Goal: Information Seeking & Learning: Understand process/instructions

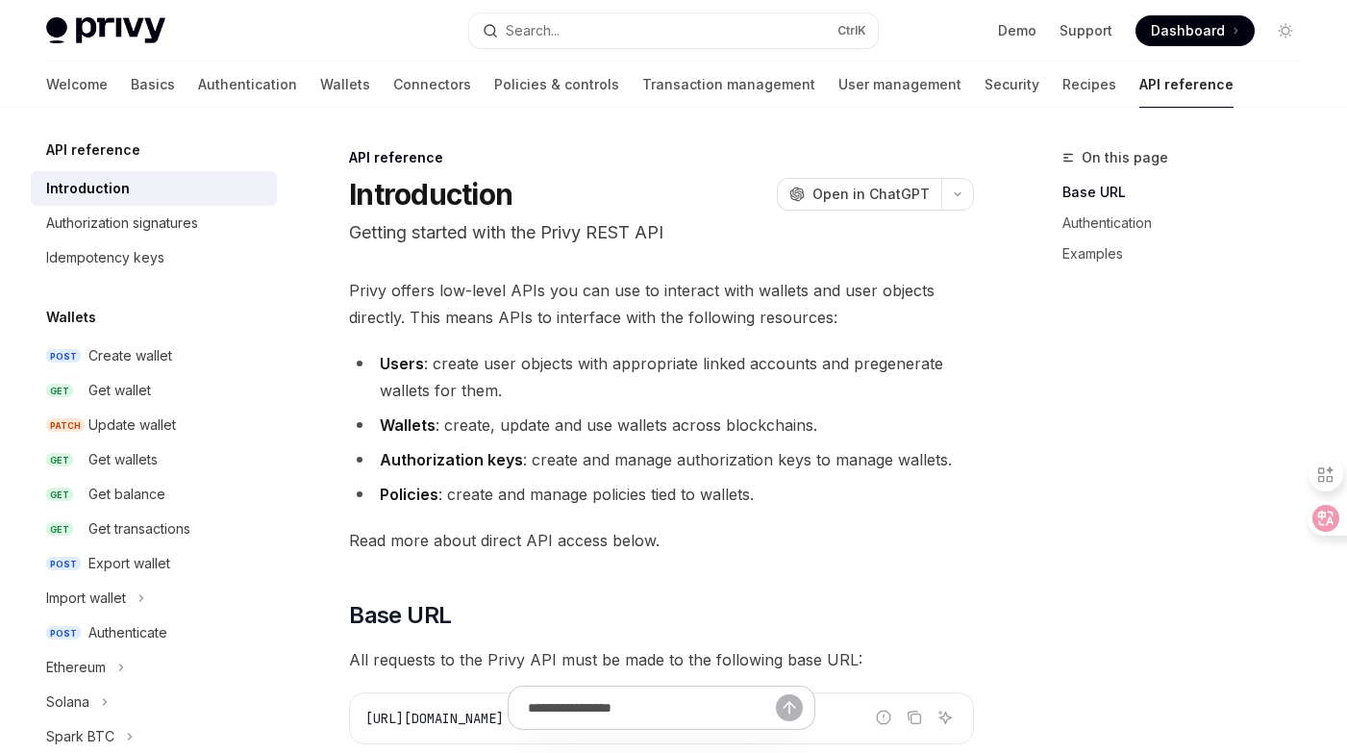
drag, startPoint x: 931, startPoint y: 331, endPoint x: 919, endPoint y: 304, distance: 29.3
click at [1315, 528] on icon at bounding box center [1311, 518] width 27 height 27
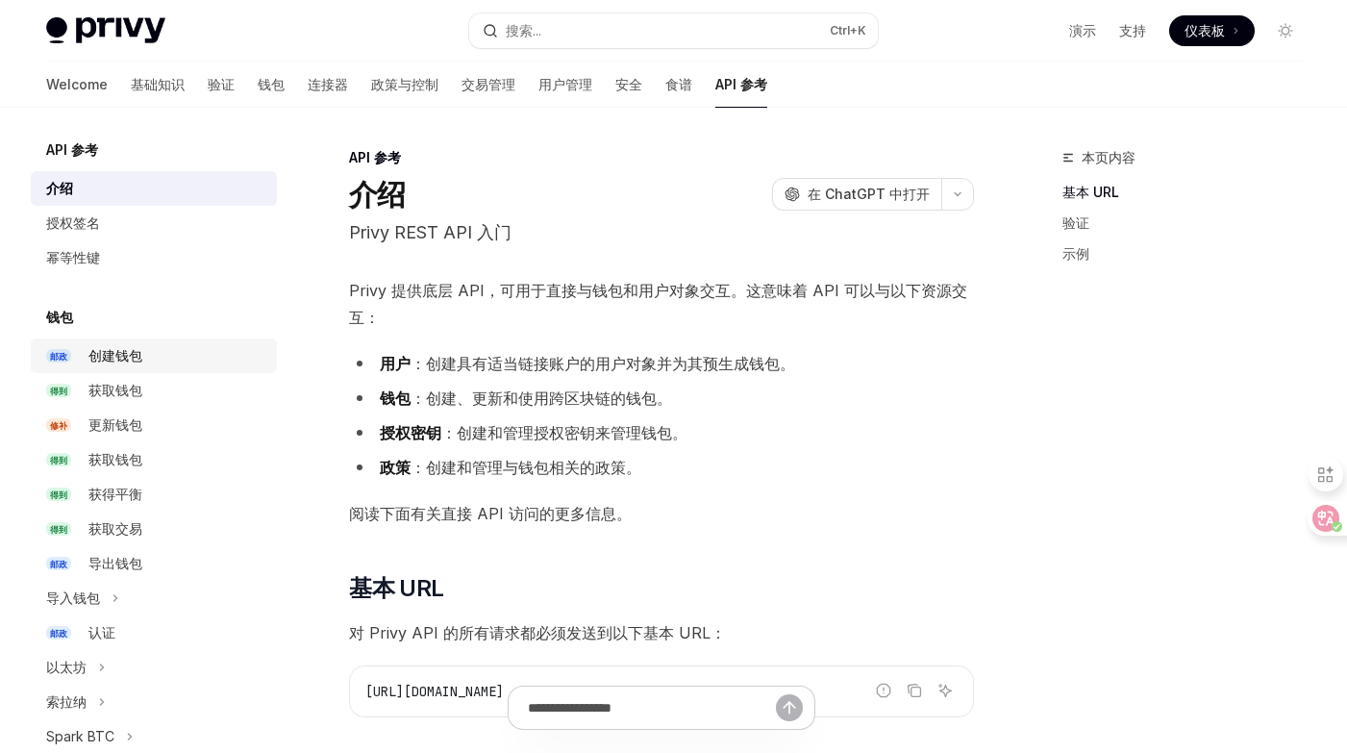
click at [169, 357] on div "创建钱包" at bounding box center [176, 355] width 177 height 23
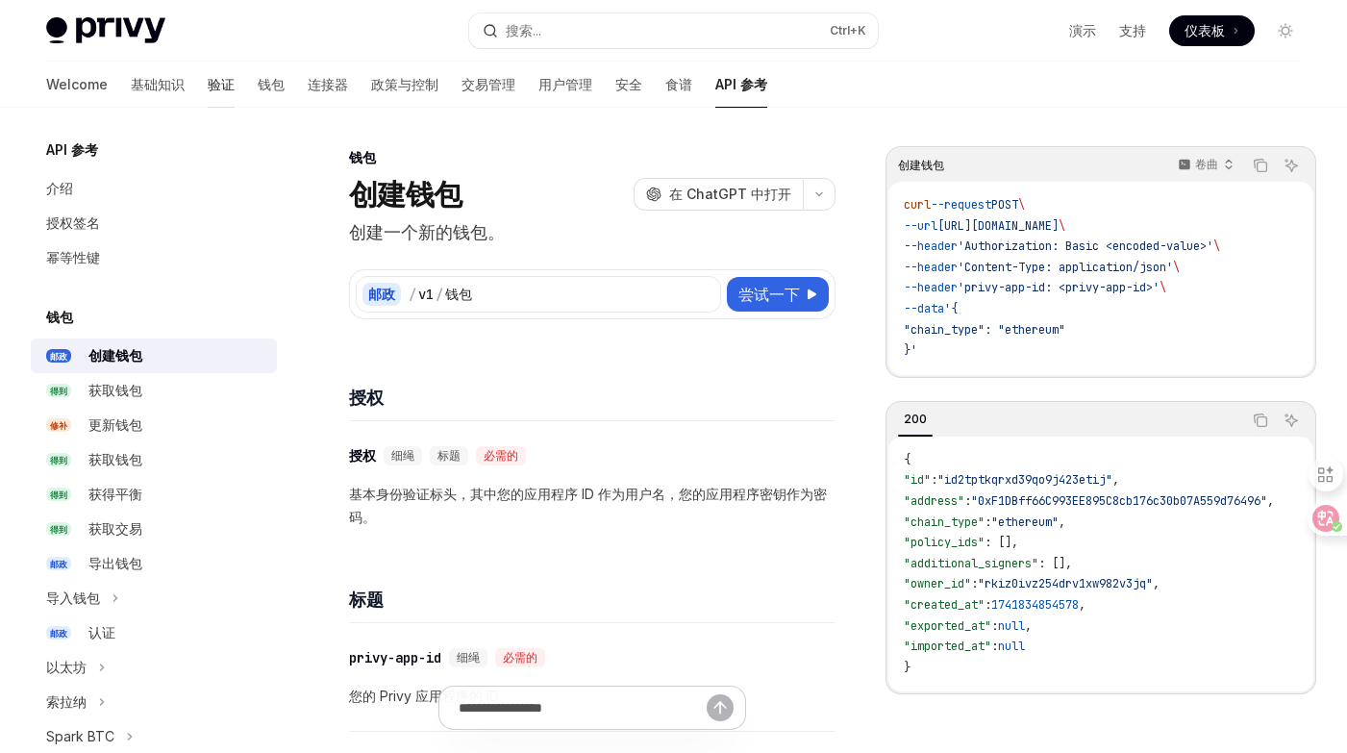
click at [208, 89] on font "验证" at bounding box center [221, 84] width 27 height 16
type textarea "*"
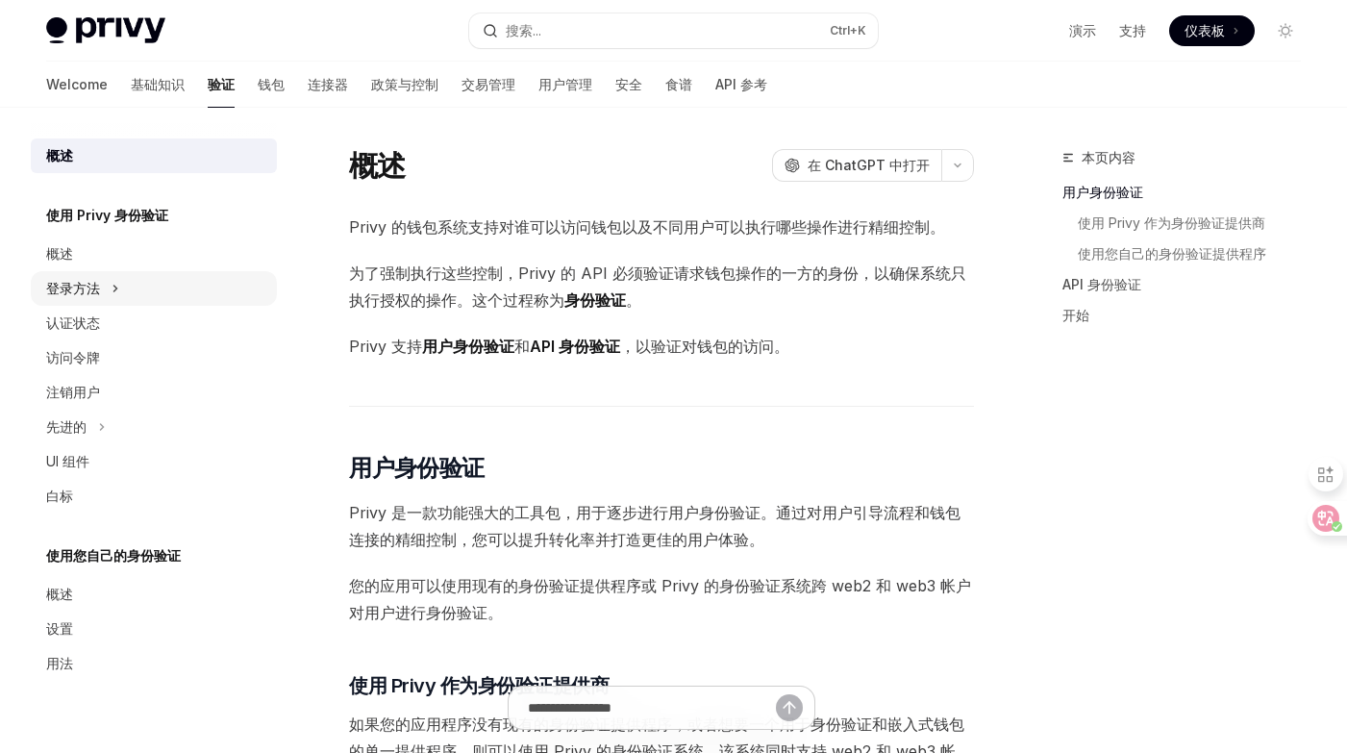
click at [145, 288] on button "登录方法" at bounding box center [154, 288] width 246 height 35
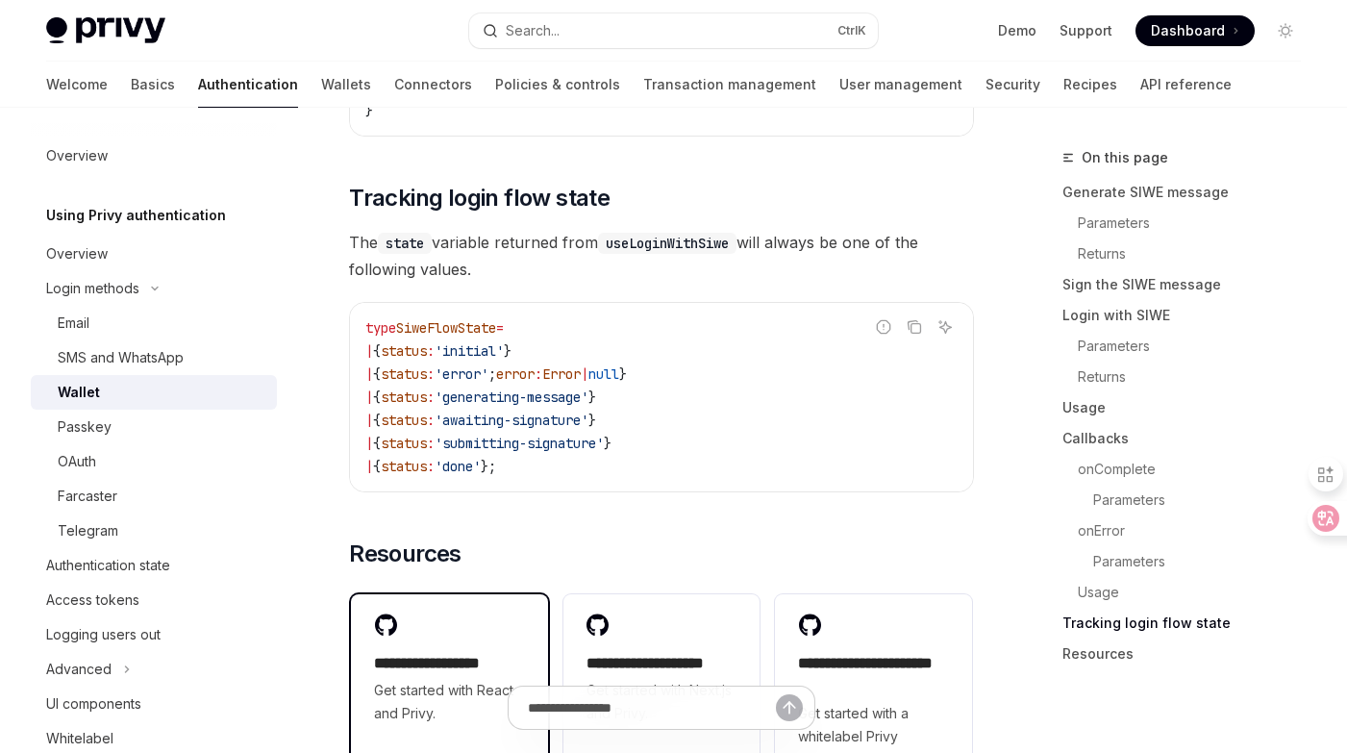
scroll to position [5135, 0]
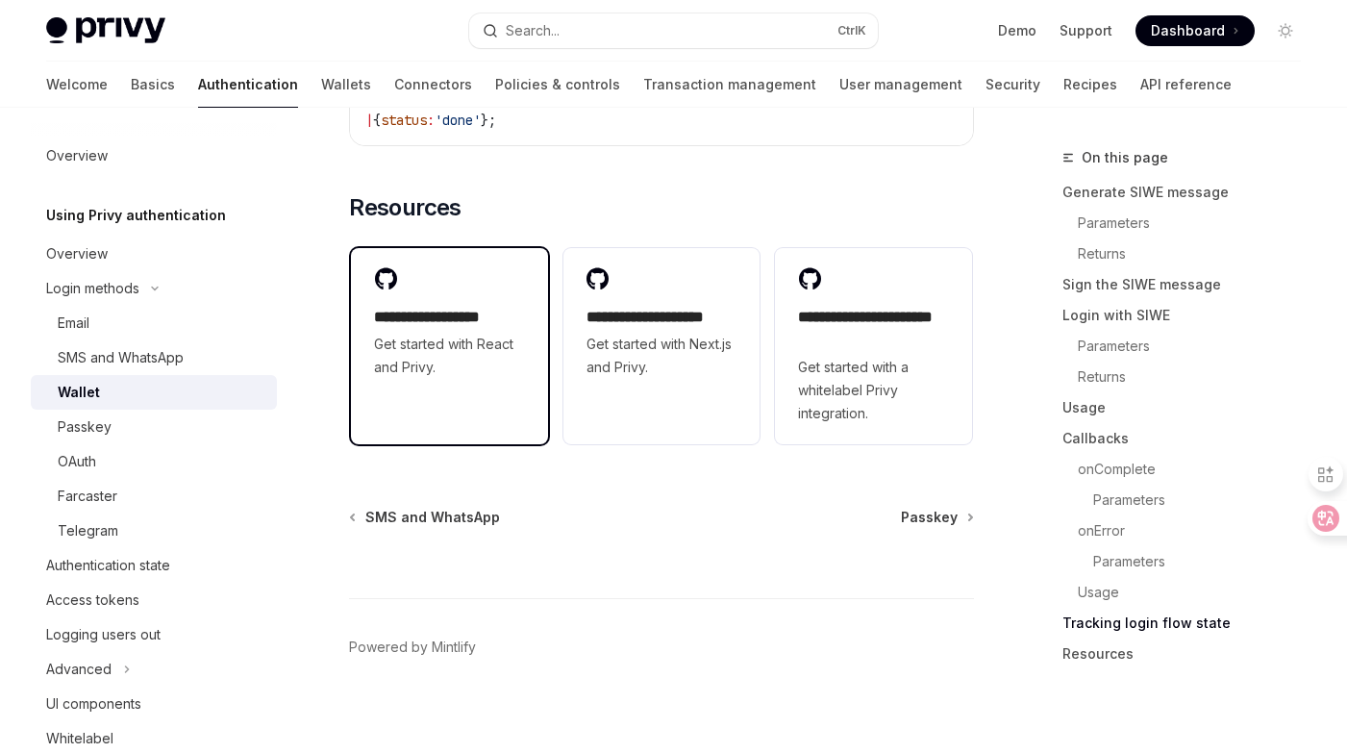
click at [470, 348] on span "Get started with React and Privy." at bounding box center [449, 356] width 151 height 46
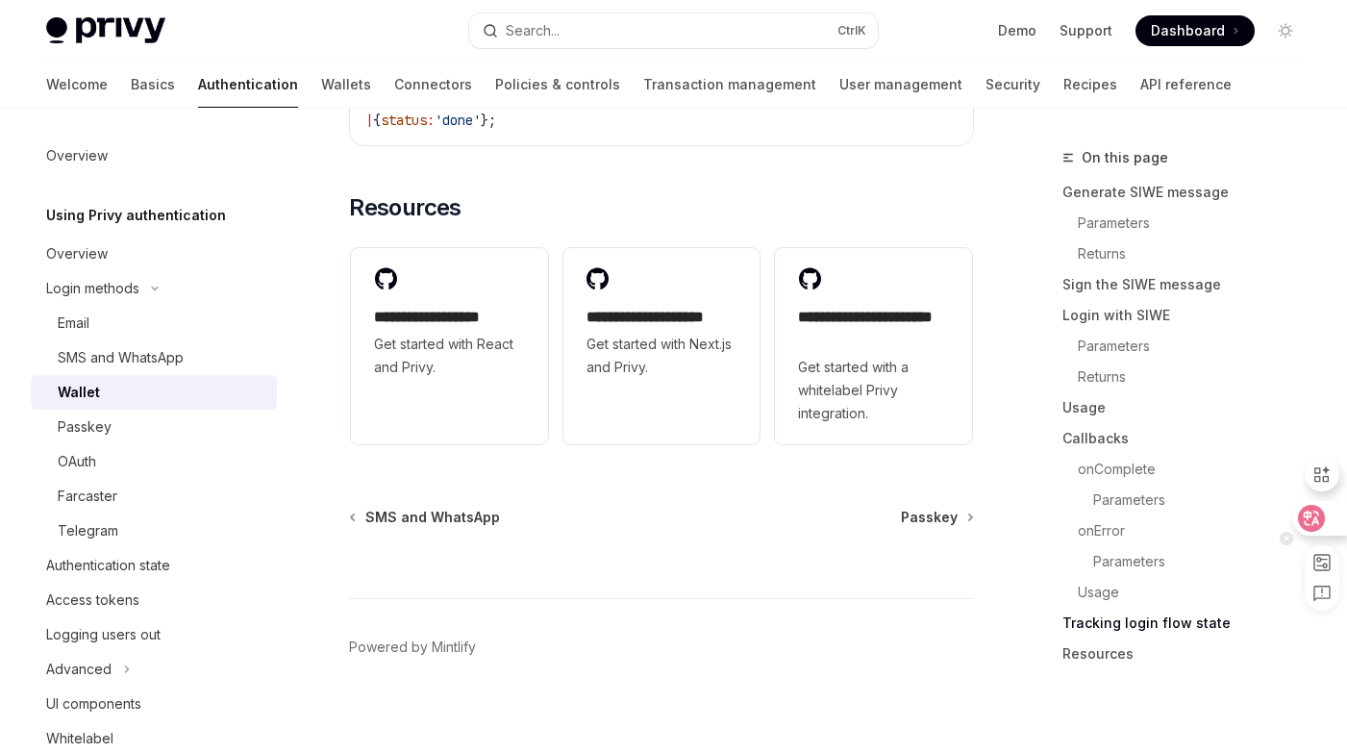
click at [1326, 514] on div at bounding box center [1319, 518] width 52 height 35
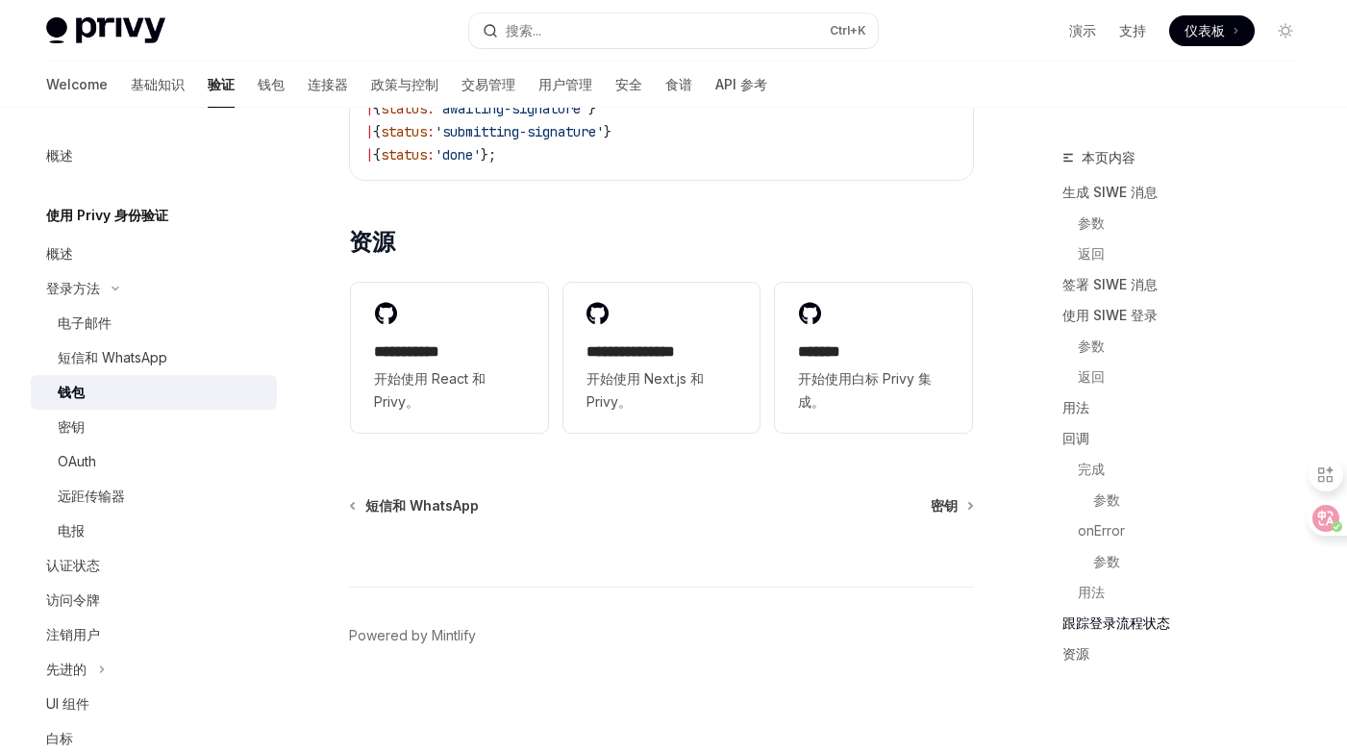
scroll to position [0, 12]
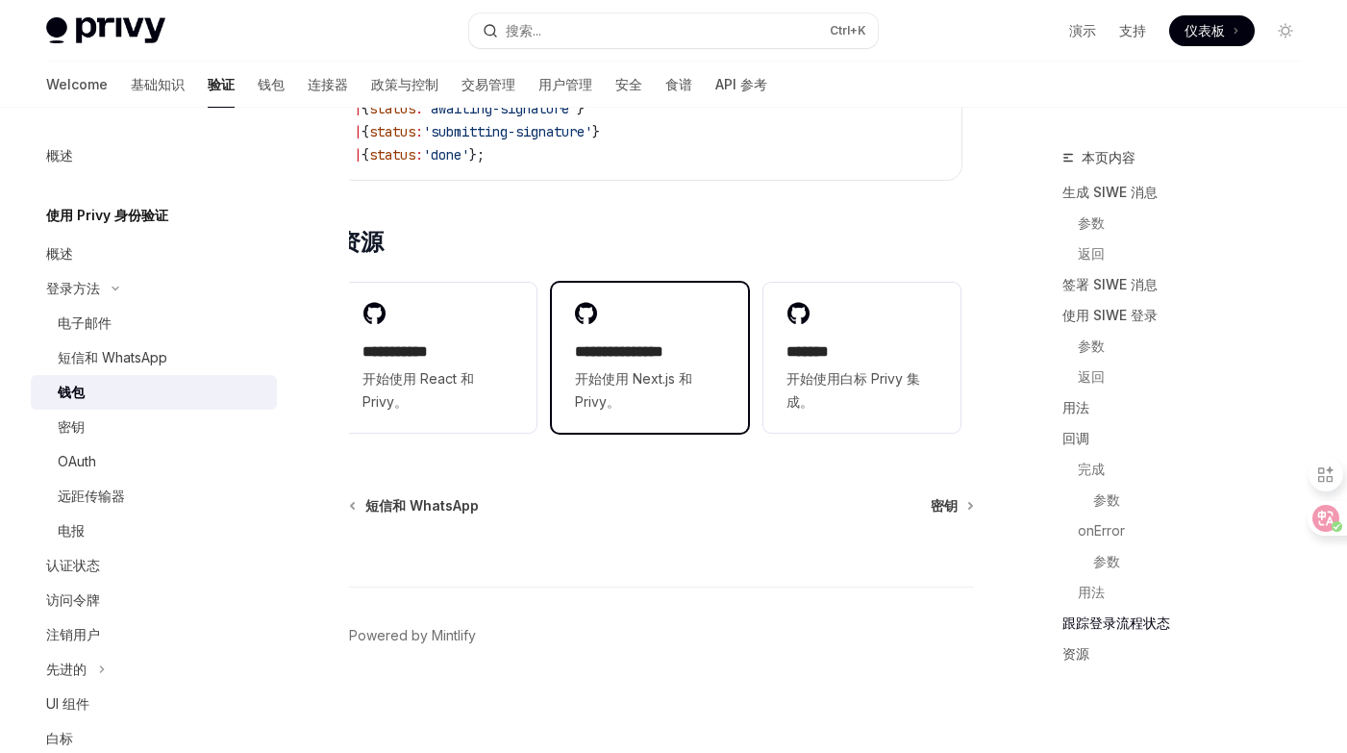
click at [639, 351] on div "**********" at bounding box center [650, 376] width 151 height 73
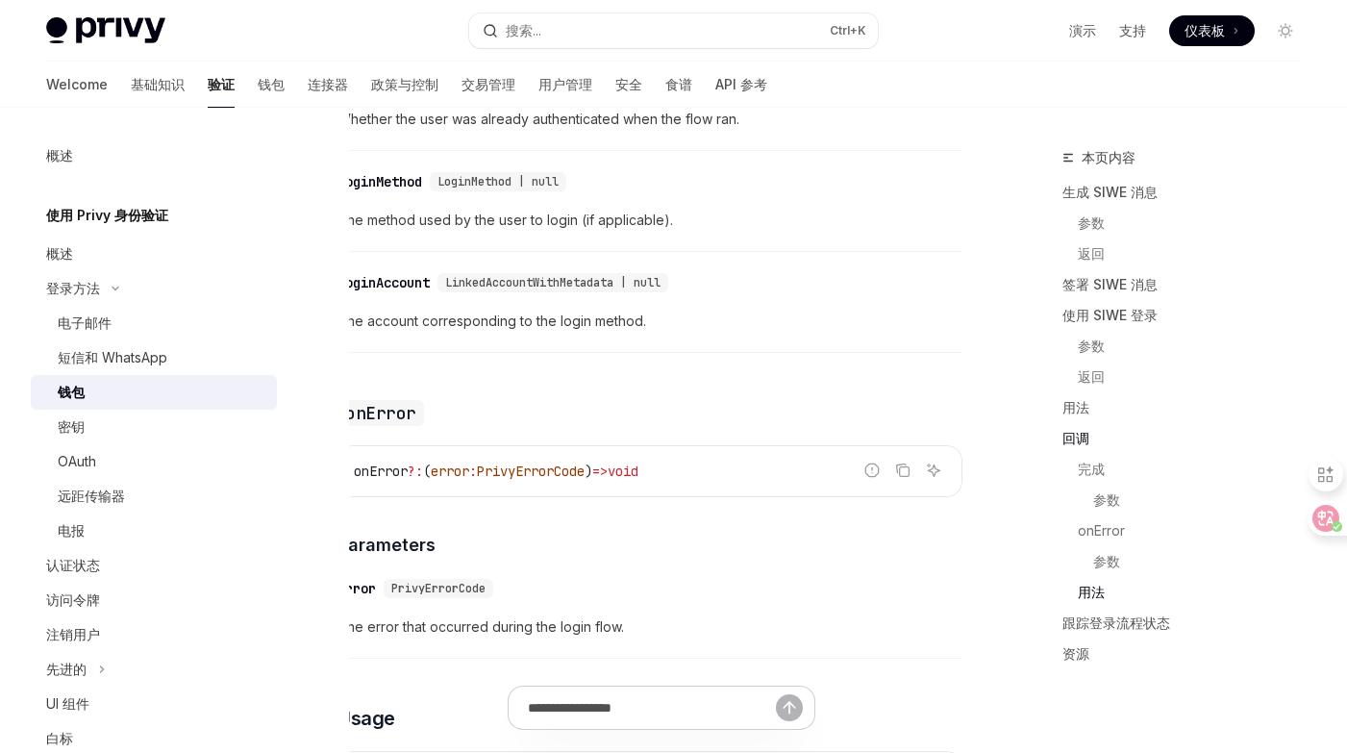
type textarea "*"
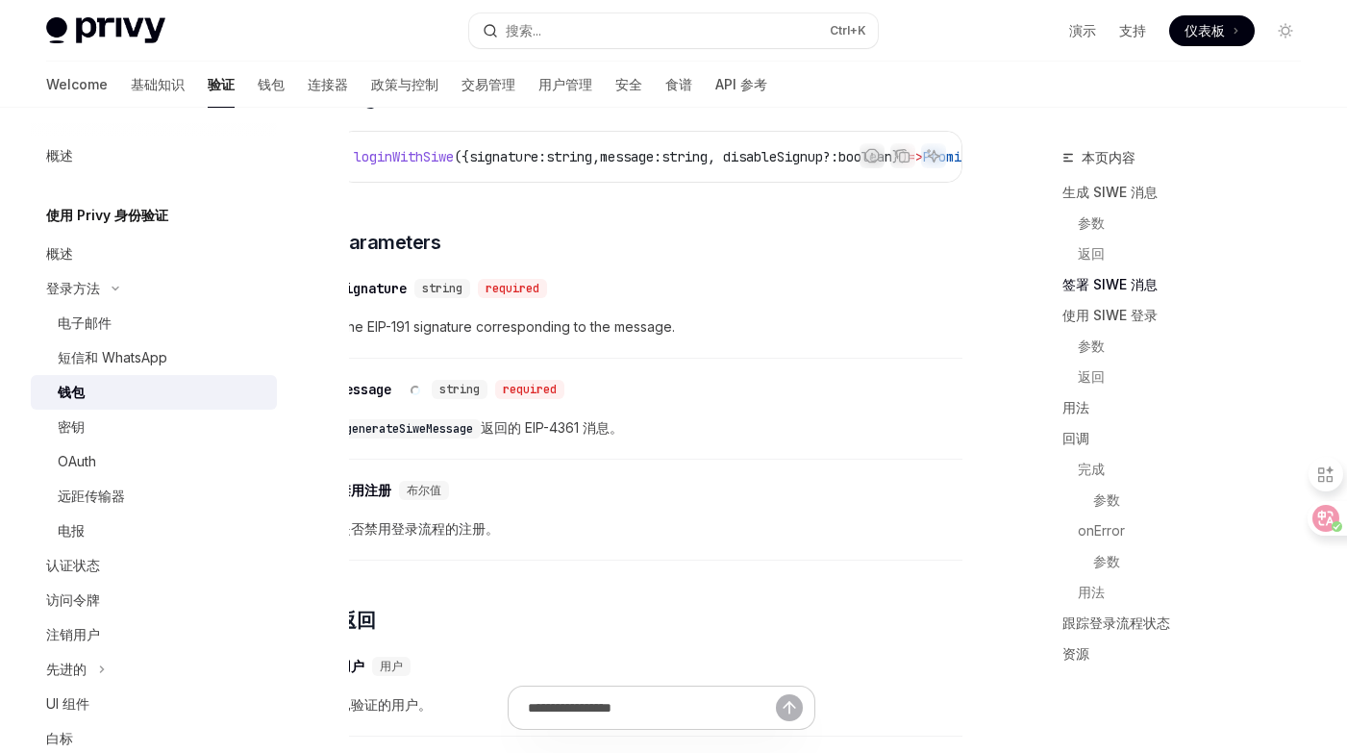
scroll to position [1449, 0]
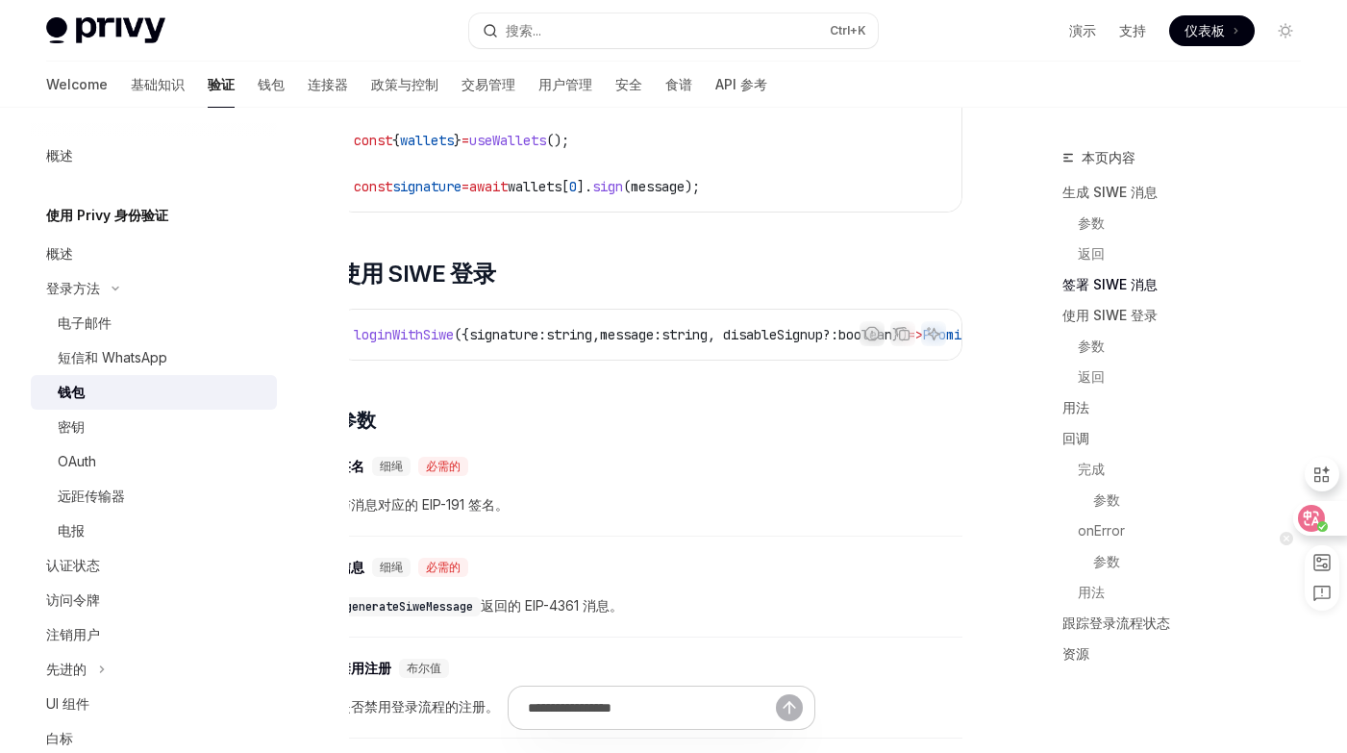
click at [1315, 518] on icon at bounding box center [1312, 518] width 16 height 15
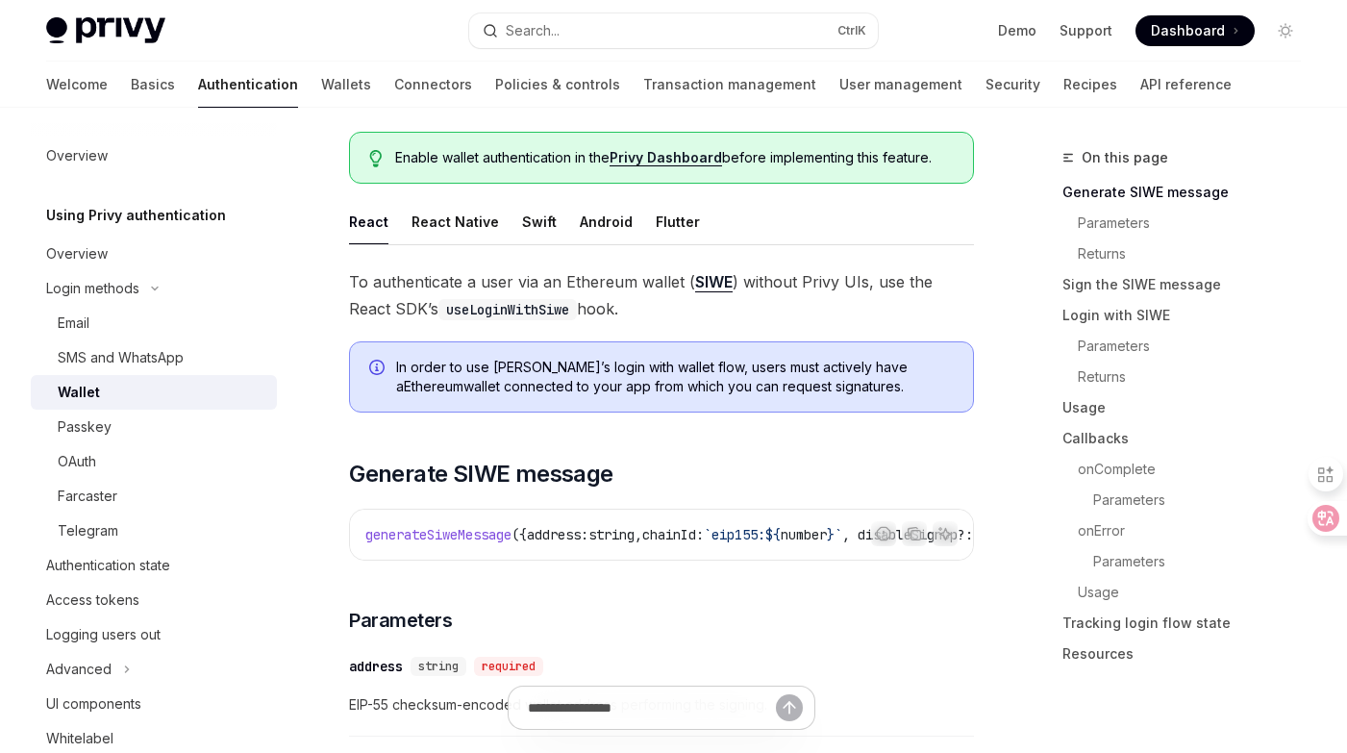
scroll to position [0, 0]
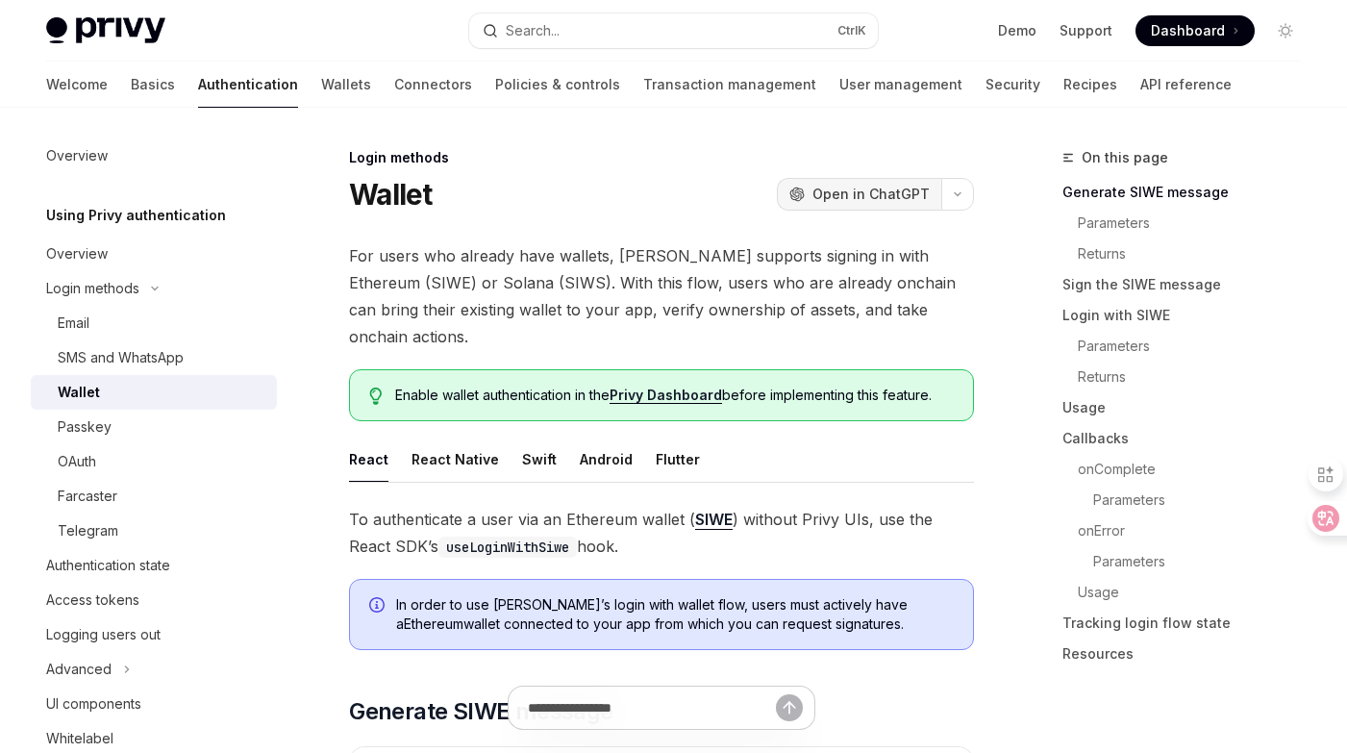
click at [913, 193] on span "Open in ChatGPT" at bounding box center [870, 194] width 117 height 19
click at [585, 510] on span "To authenticate a user via an Ethereum wallet ( SIWE ) without Privy UIs, use t…" at bounding box center [661, 533] width 625 height 54
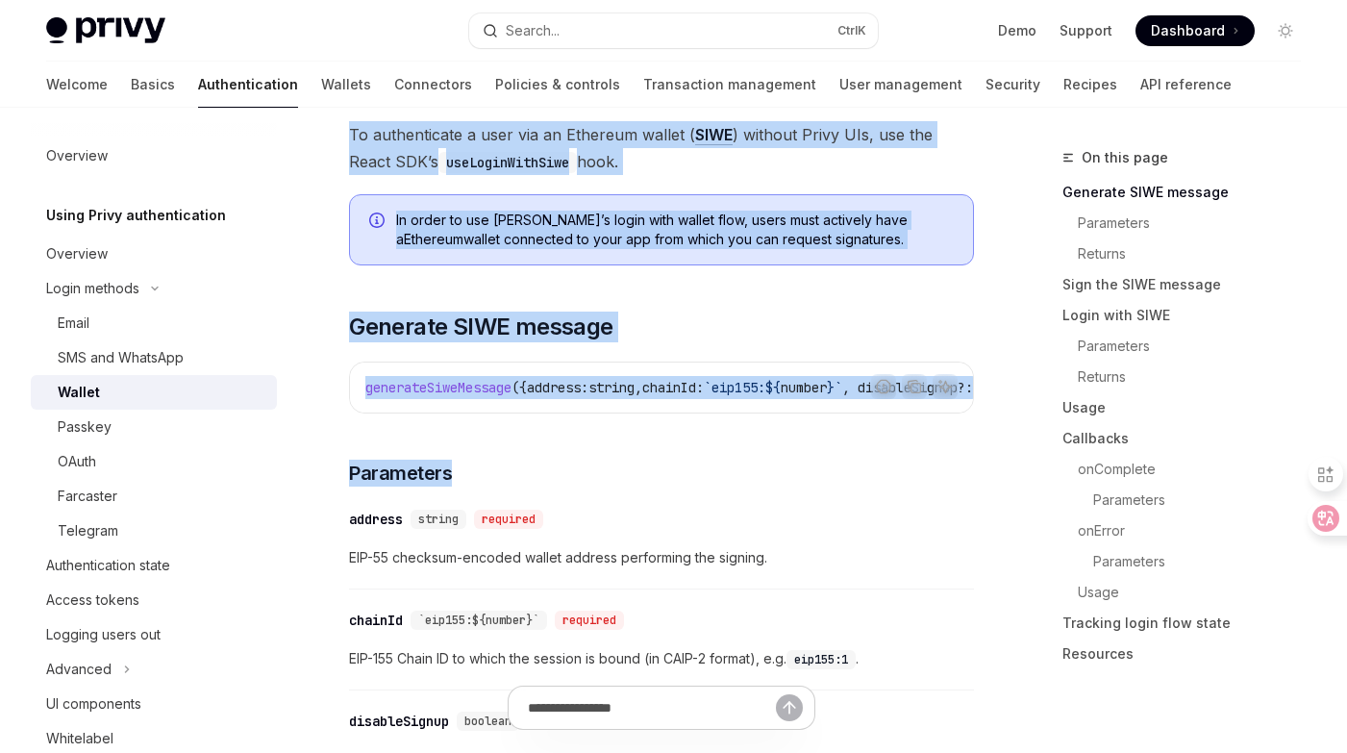
drag, startPoint x: 345, startPoint y: 156, endPoint x: 680, endPoint y: 441, distance: 439.9
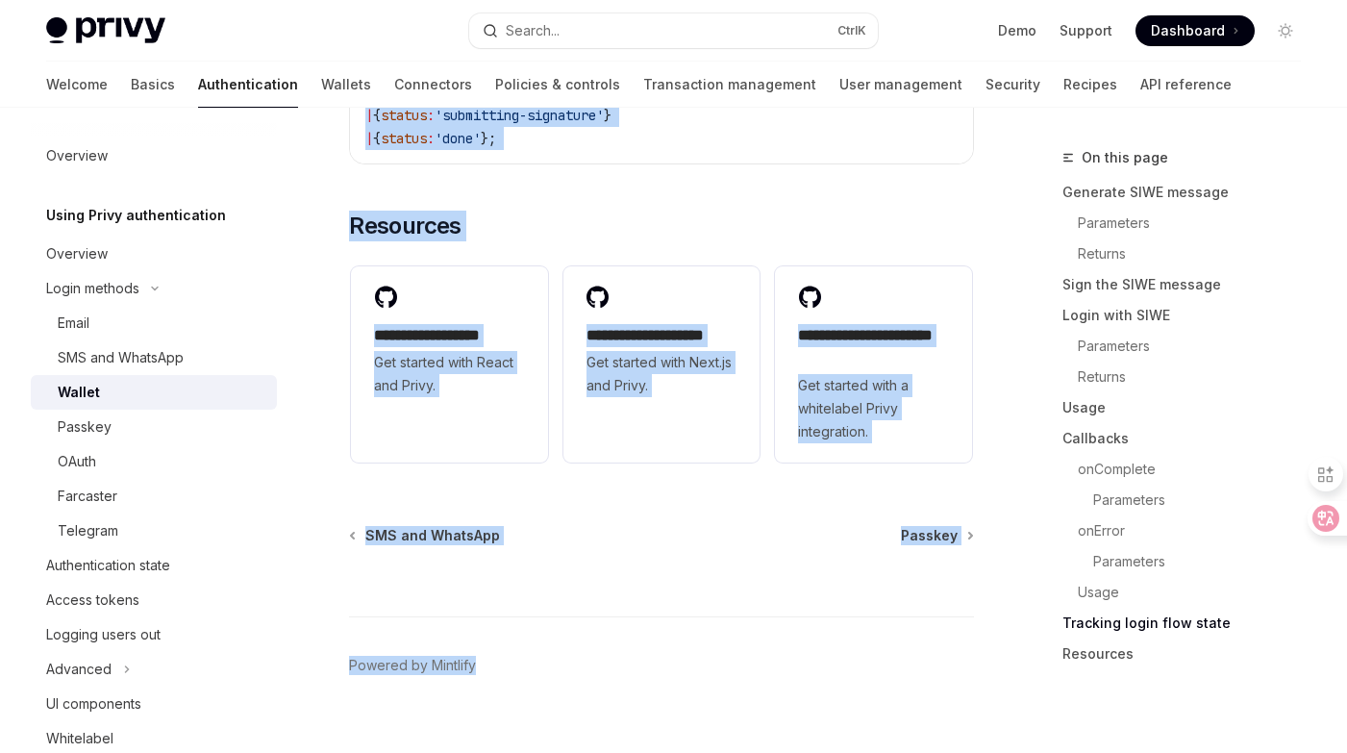
scroll to position [5135, 0]
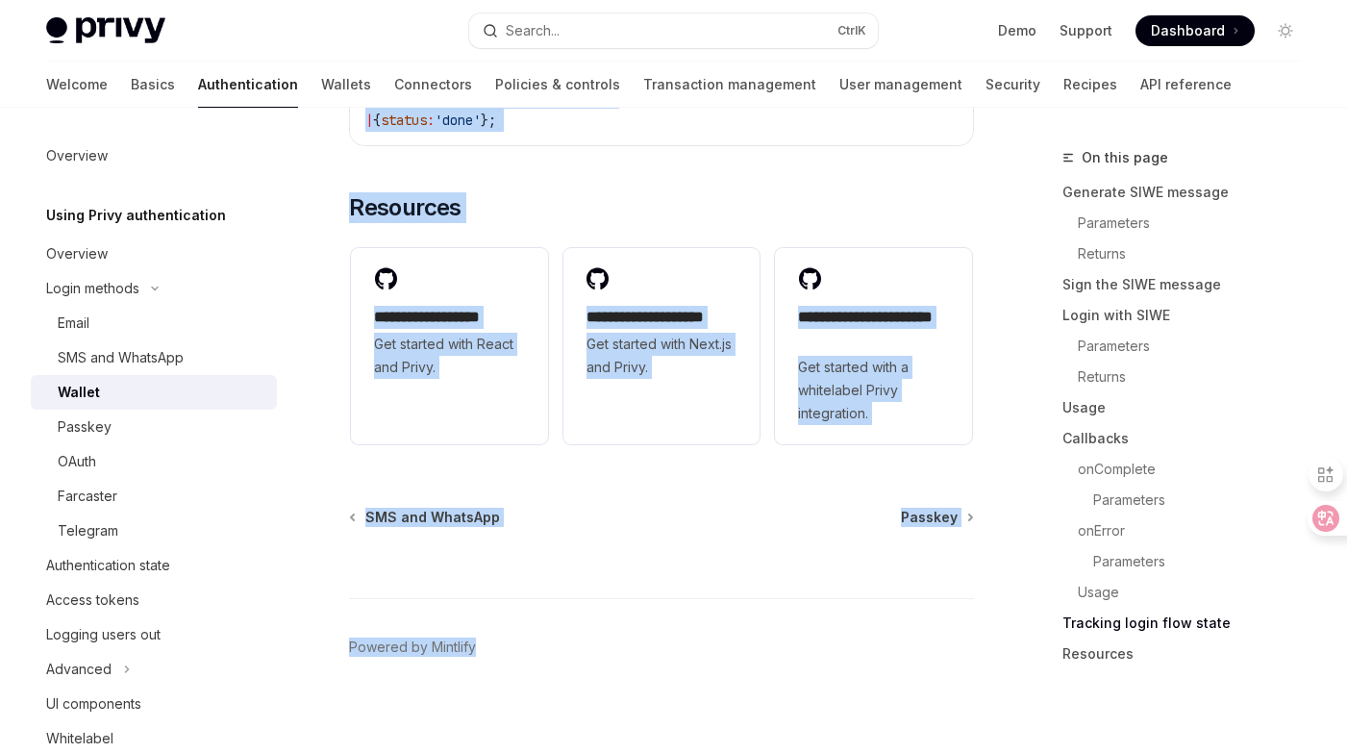
drag, startPoint x: 370, startPoint y: 187, endPoint x: 877, endPoint y: 116, distance: 511.6
copy div "Lorem ipsumdo Sitame ConsEC Adip el SeddOEI TempOR Inci ut LaboREE Dol magna al…"
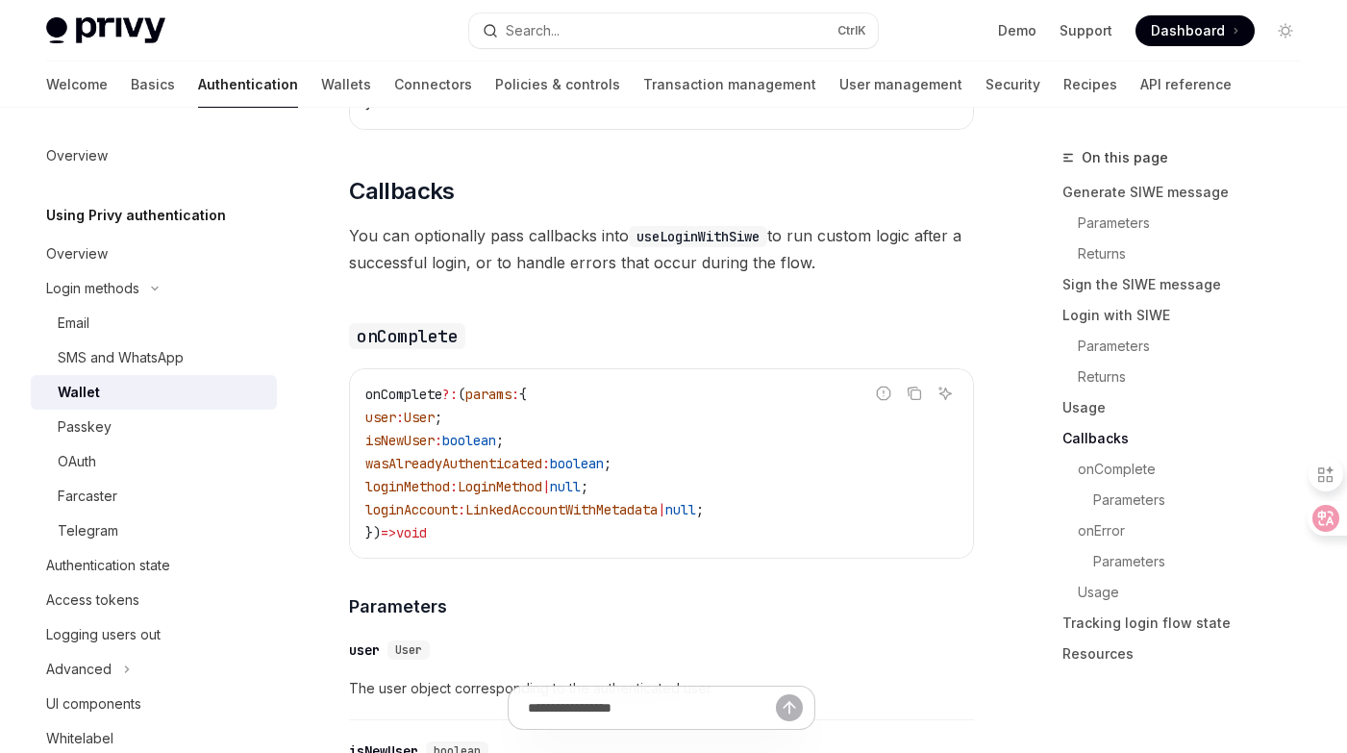
scroll to position [2731, 0]
